Goal: Task Accomplishment & Management: Manage account settings

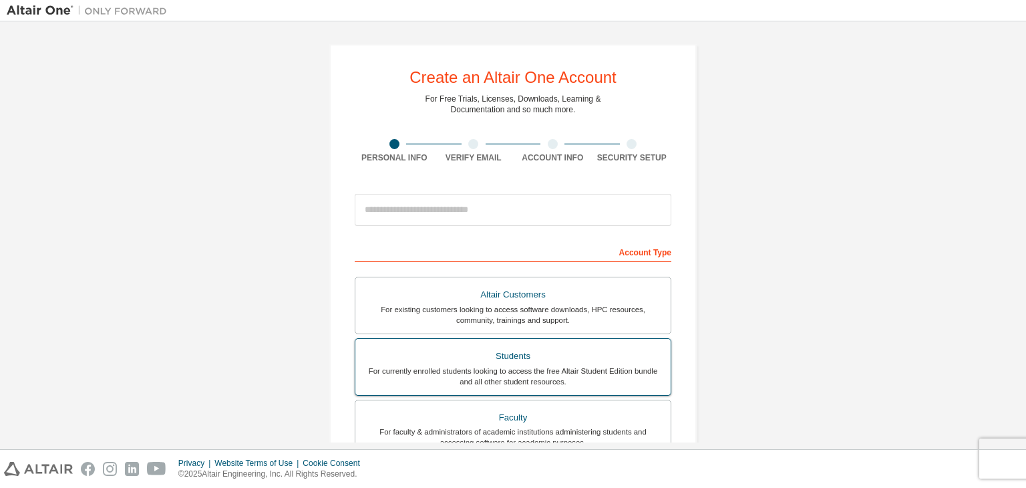
click at [518, 353] on div "Students" at bounding box center [512, 356] width 299 height 19
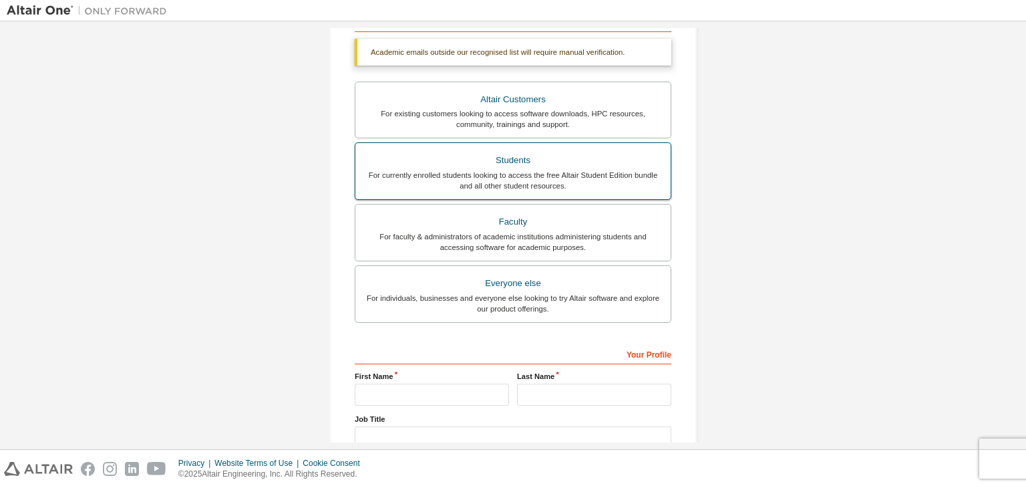
scroll to position [267, 0]
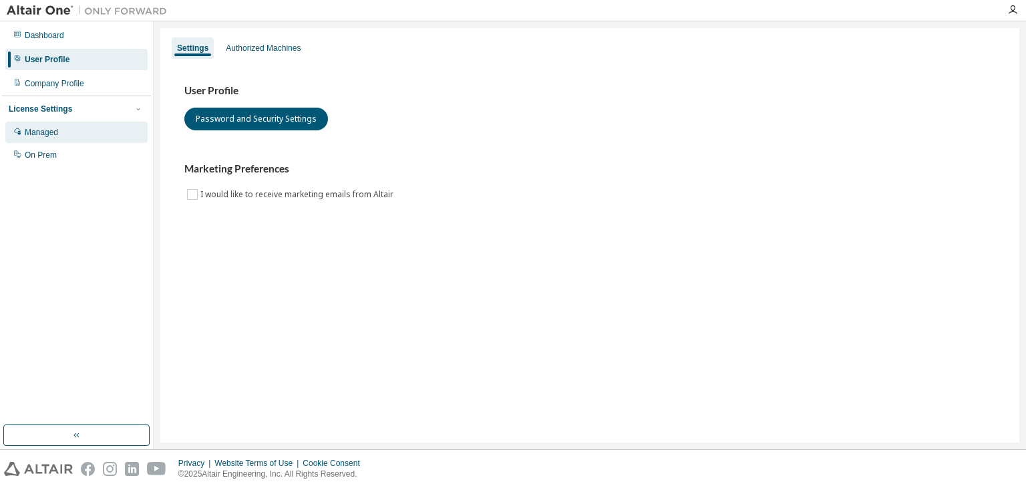
click at [109, 134] on div "Managed" at bounding box center [76, 132] width 142 height 21
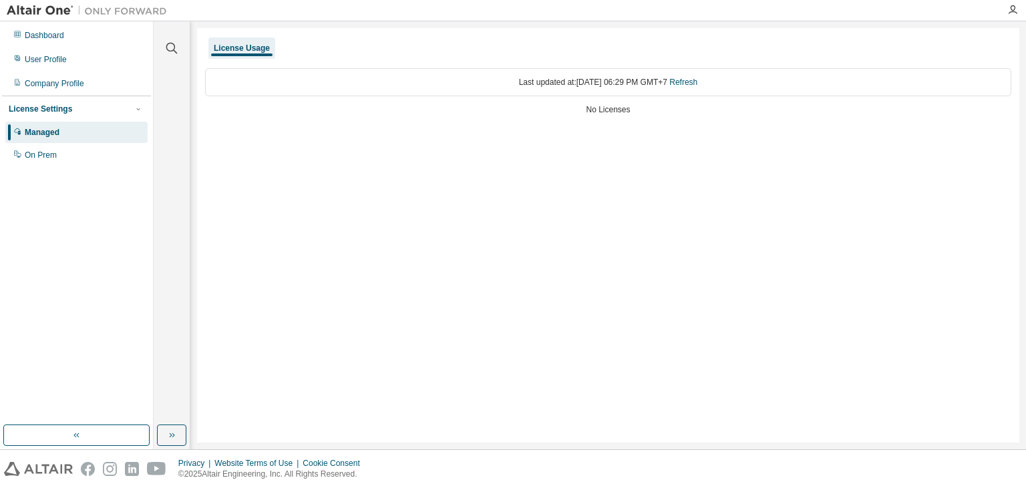
click at [101, 108] on div "License Settings" at bounding box center [77, 109] width 136 height 12
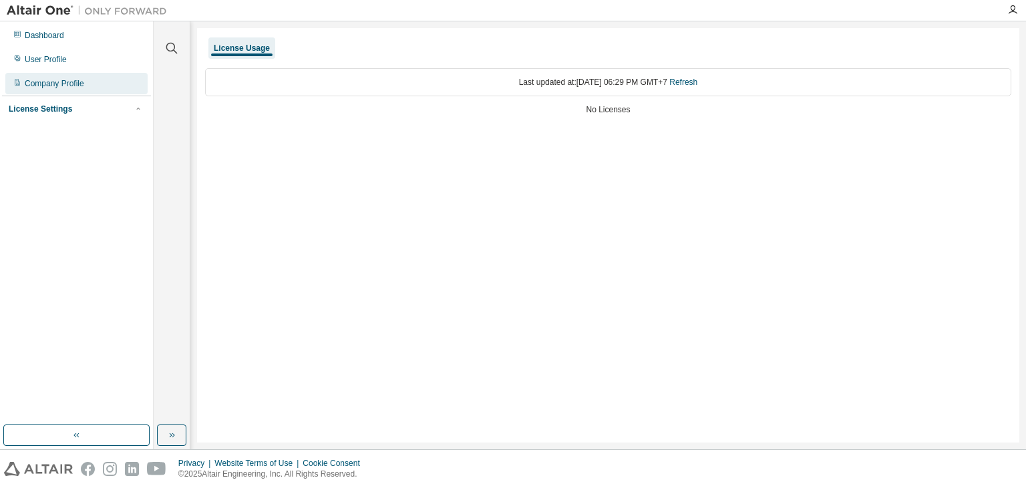
click at [108, 83] on div "Company Profile" at bounding box center [76, 83] width 142 height 21
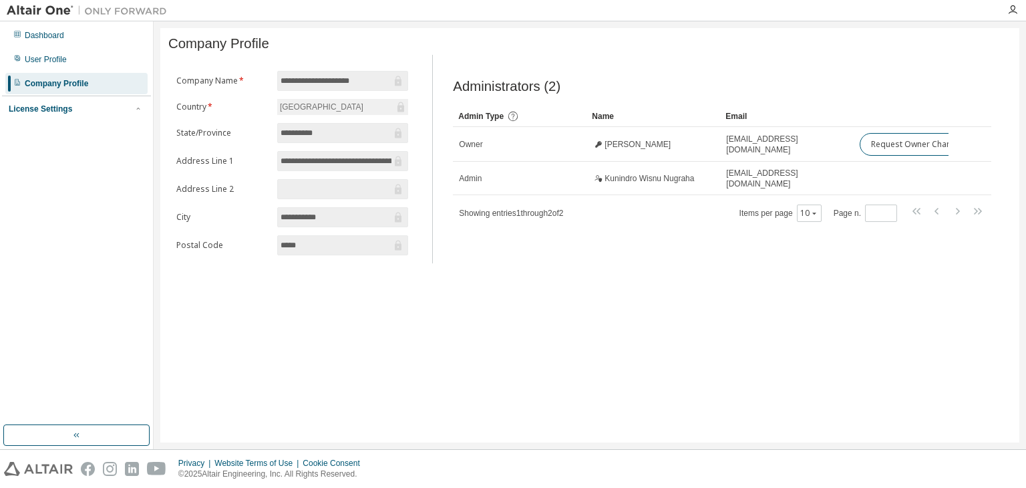
click at [334, 115] on div "Malaysia" at bounding box center [342, 107] width 131 height 16
click at [332, 114] on div "Malaysia" at bounding box center [342, 107] width 131 height 16
click at [350, 77] on input "**********" at bounding box center [335, 80] width 111 height 13
click at [331, 87] on input "**********" at bounding box center [335, 80] width 111 height 13
click at [328, 118] on form "**********" at bounding box center [292, 163] width 232 height 184
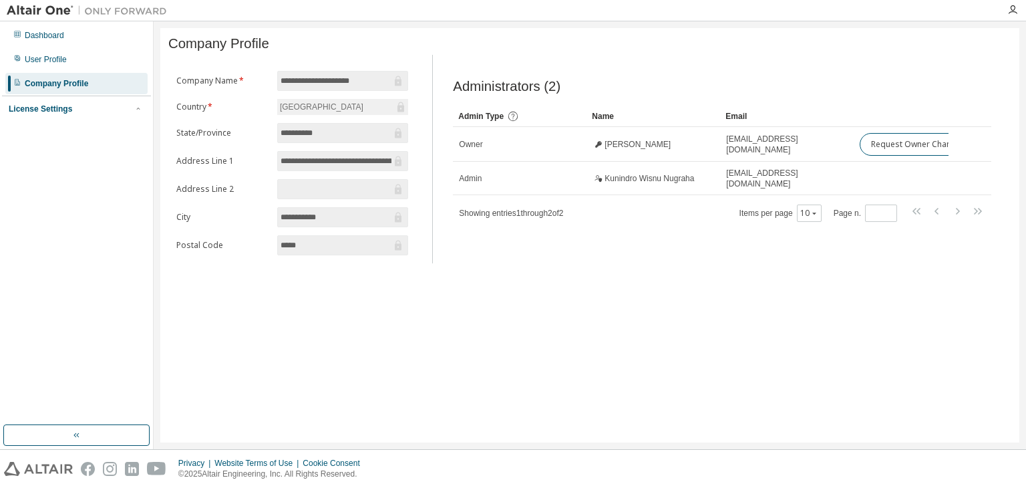
click at [313, 162] on input "**********" at bounding box center [335, 160] width 111 height 13
click at [313, 115] on div "Malaysia" at bounding box center [342, 107] width 131 height 16
click at [208, 107] on span "*" at bounding box center [209, 106] width 6 height 11
click at [814, 217] on icon "button" at bounding box center [814, 213] width 8 height 8
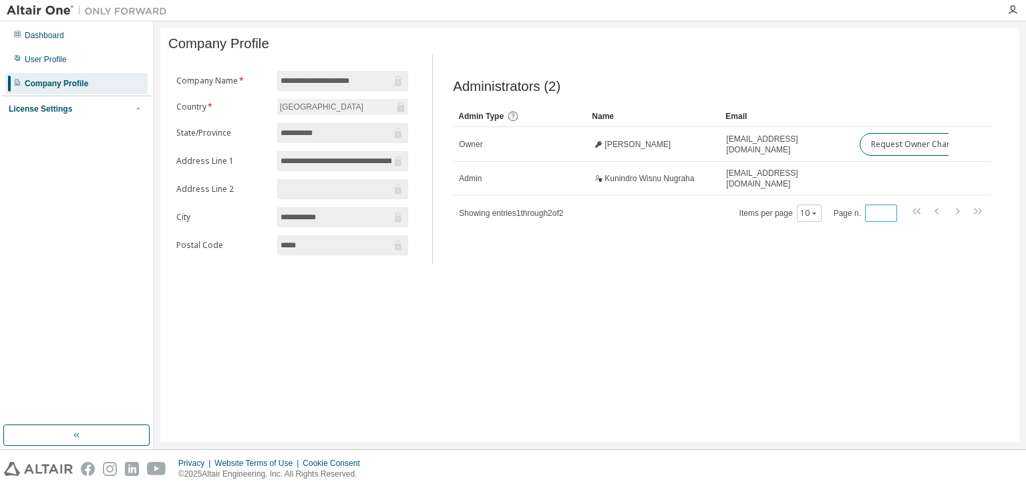
click at [890, 222] on span "*" at bounding box center [881, 212] width 32 height 17
click at [890, 218] on input "*" at bounding box center [880, 213] width 25 height 11
click at [888, 212] on input "*" at bounding box center [880, 213] width 25 height 11
type input "*"
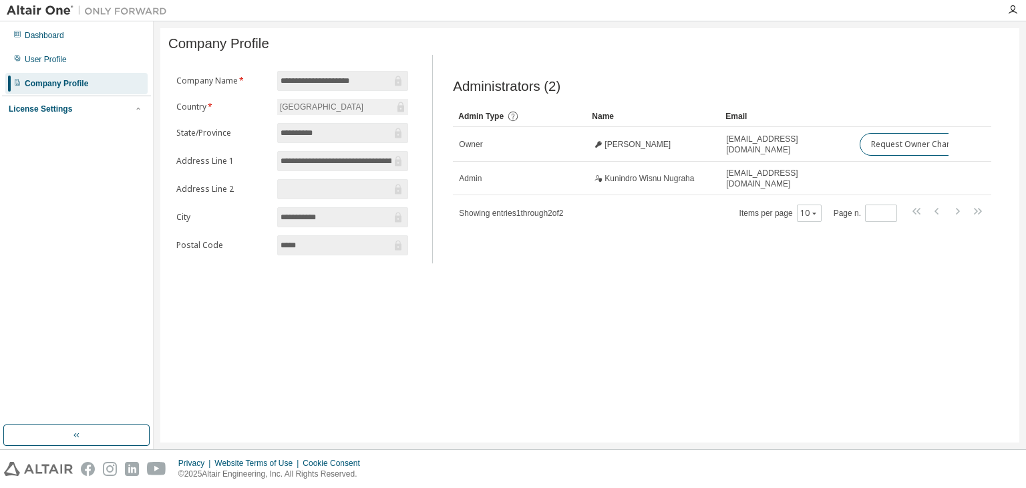
click at [706, 244] on div "Administrators (2) Clear Load Save Save As Field Operator Value Select filter S…" at bounding box center [722, 163] width 570 height 200
click at [100, 59] on div "User Profile" at bounding box center [76, 59] width 142 height 21
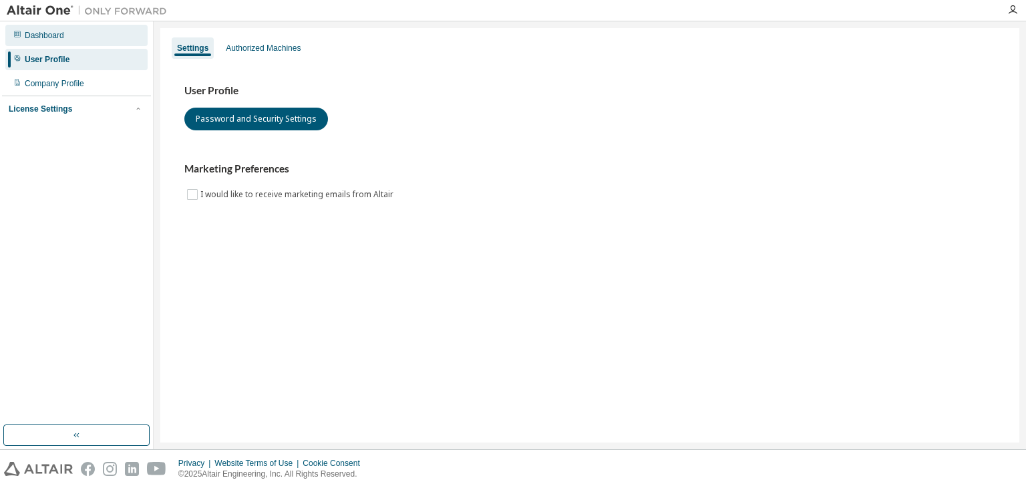
click at [110, 35] on div "Dashboard" at bounding box center [76, 35] width 142 height 21
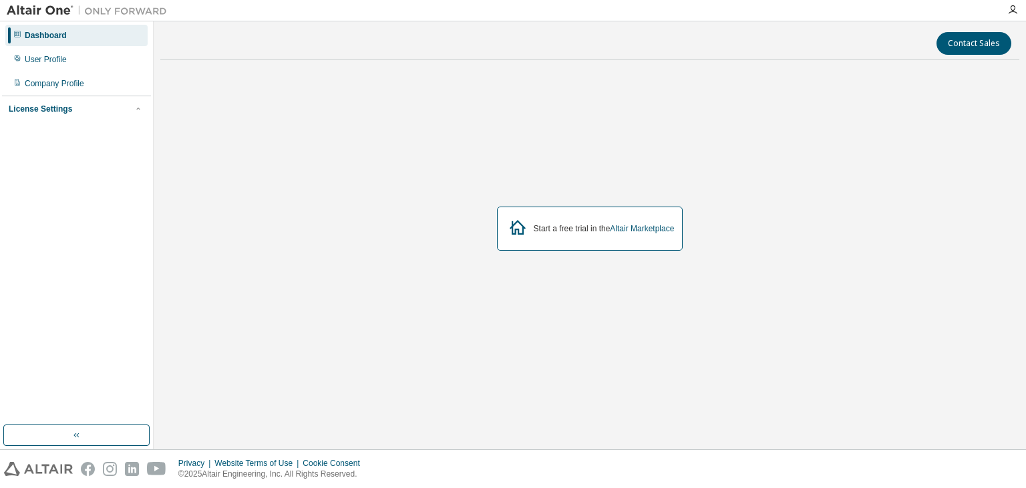
click at [79, 111] on div "License Settings" at bounding box center [77, 109] width 136 height 12
click at [68, 152] on div "On Prem" at bounding box center [76, 154] width 142 height 21
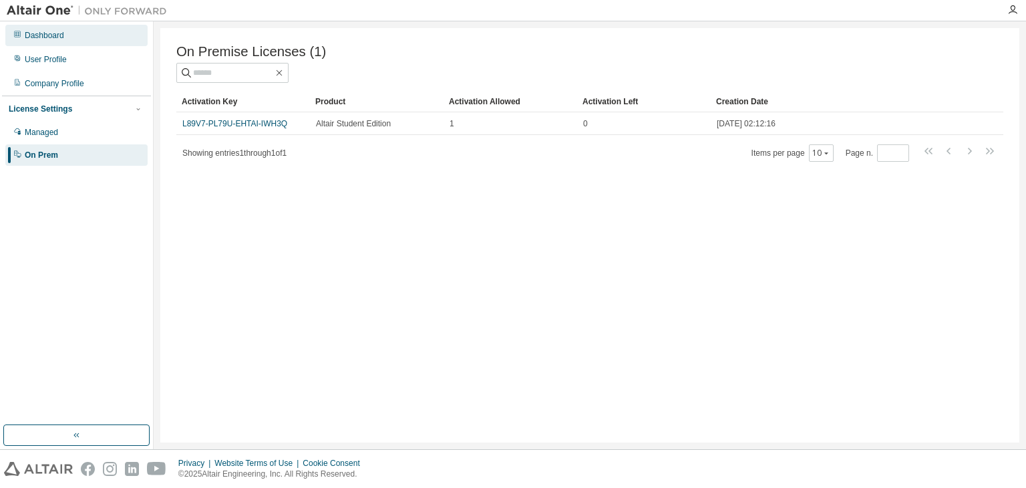
click at [99, 36] on div "Dashboard" at bounding box center [76, 35] width 142 height 21
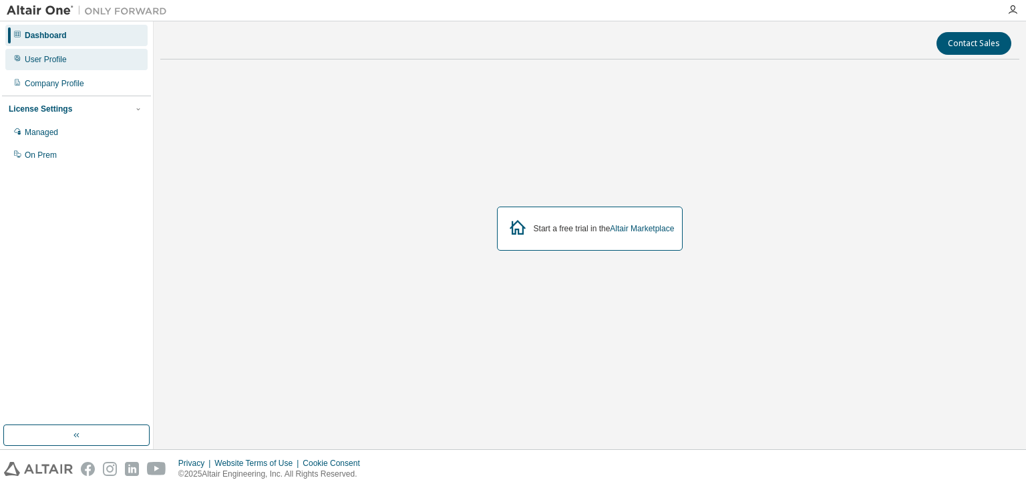
click at [34, 58] on div "User Profile" at bounding box center [46, 59] width 42 height 11
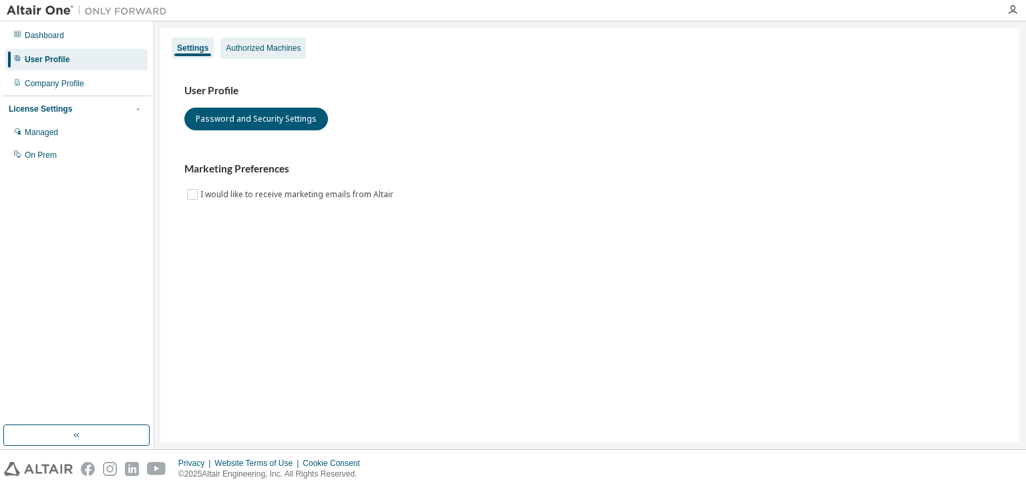
click at [255, 39] on div "Authorized Machines" at bounding box center [262, 47] width 85 height 21
